Goal: Task Accomplishment & Management: Use online tool/utility

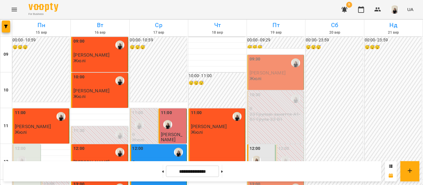
scroll to position [313, 0]
click at [223, 168] on button at bounding box center [222, 171] width 1 height 13
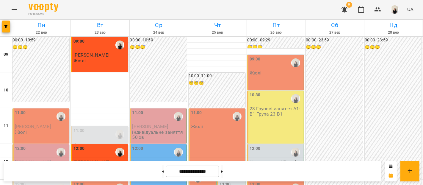
scroll to position [309, 0]
click at [162, 177] on button at bounding box center [162, 171] width 1 height 13
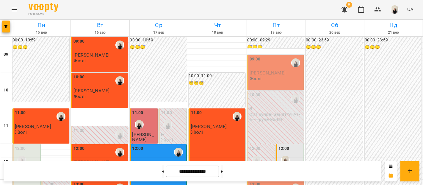
scroll to position [0, 0]
click at [223, 169] on button at bounding box center [222, 171] width 1 height 13
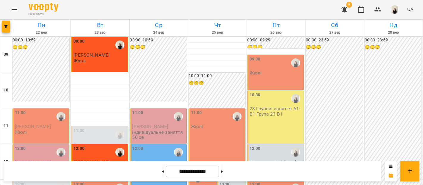
scroll to position [251, 0]
click at [223, 169] on button at bounding box center [222, 171] width 1 height 13
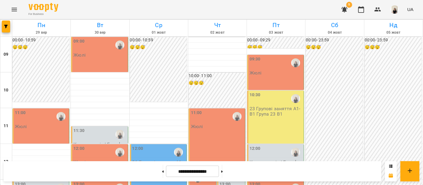
scroll to position [0, 0]
click at [162, 170] on button at bounding box center [162, 171] width 1 height 13
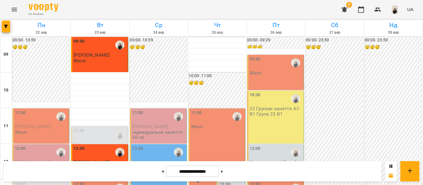
scroll to position [42, 0]
click at [223, 173] on button at bounding box center [222, 171] width 1 height 13
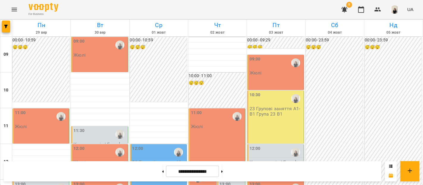
scroll to position [0, 0]
click at [162, 175] on button at bounding box center [162, 171] width 1 height 13
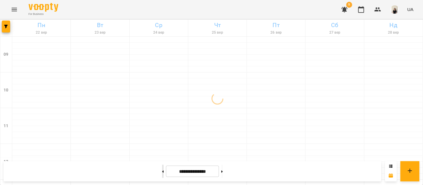
click at [162, 175] on button at bounding box center [162, 171] width 1 height 13
type input "**********"
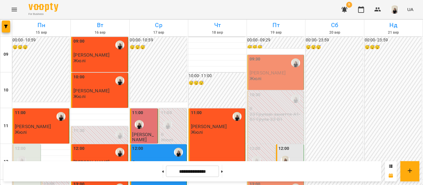
scroll to position [316, 0]
click at [347, 10] on icon "button" at bounding box center [344, 9] width 7 height 7
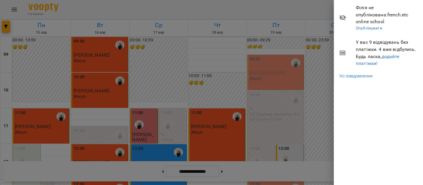
click at [298, 91] on div at bounding box center [211, 92] width 423 height 185
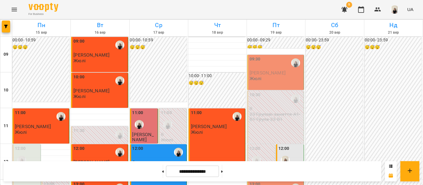
scroll to position [284, 0]
